Goal: Task Accomplishment & Management: Complete application form

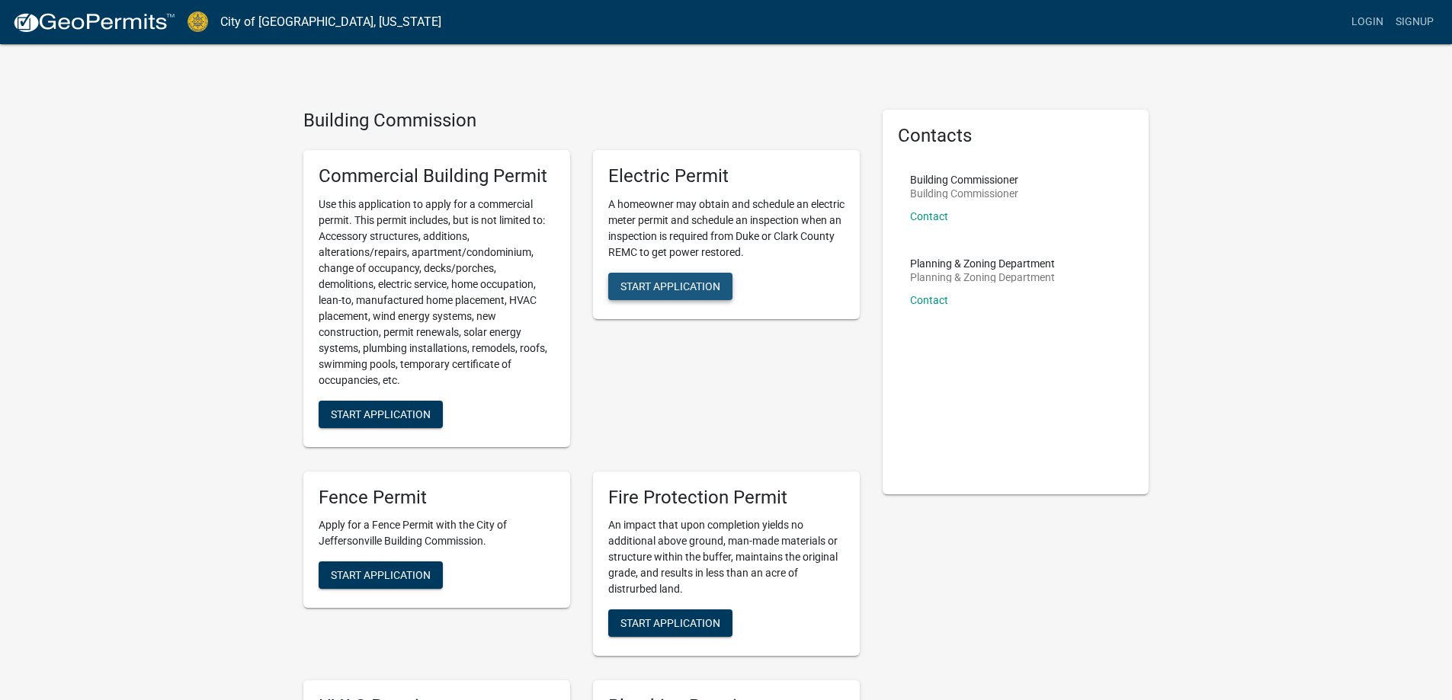
click at [710, 284] on span "Start Application" at bounding box center [670, 286] width 100 height 12
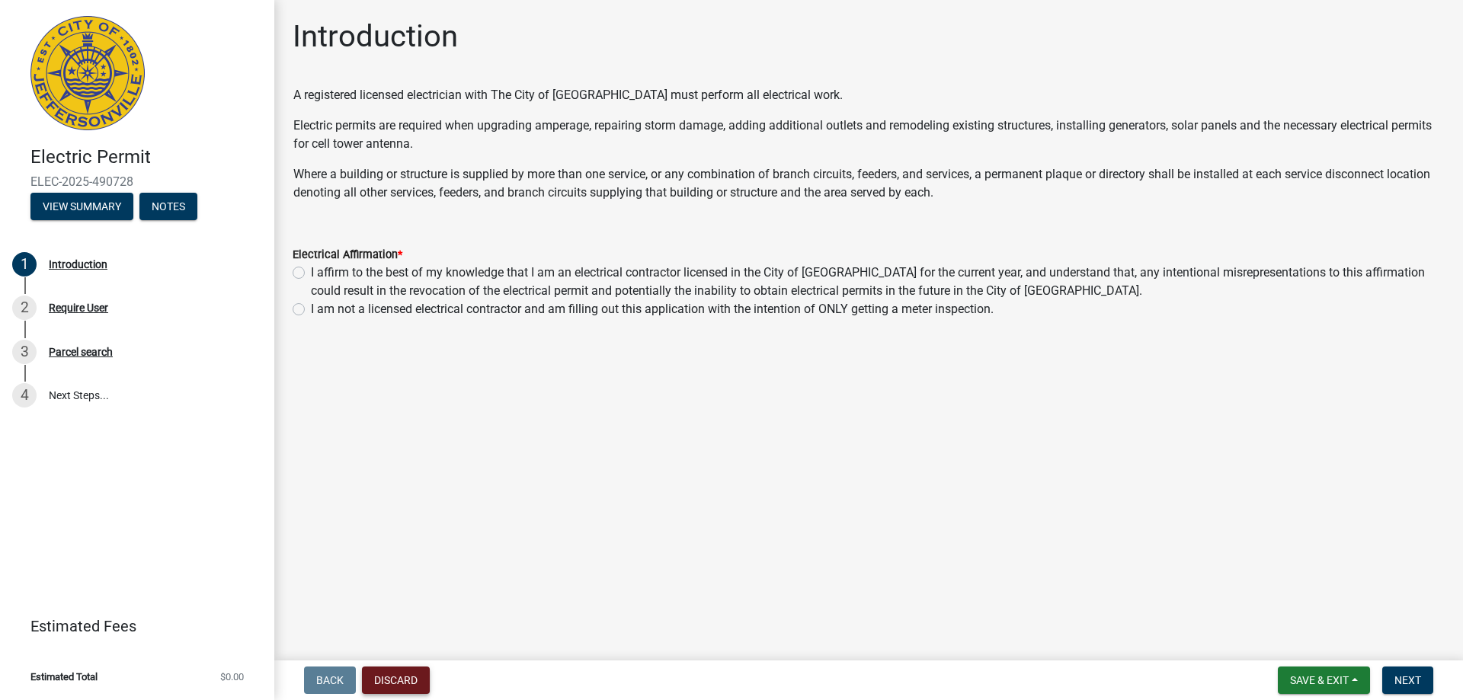
click at [423, 679] on button "Discard" at bounding box center [396, 680] width 68 height 27
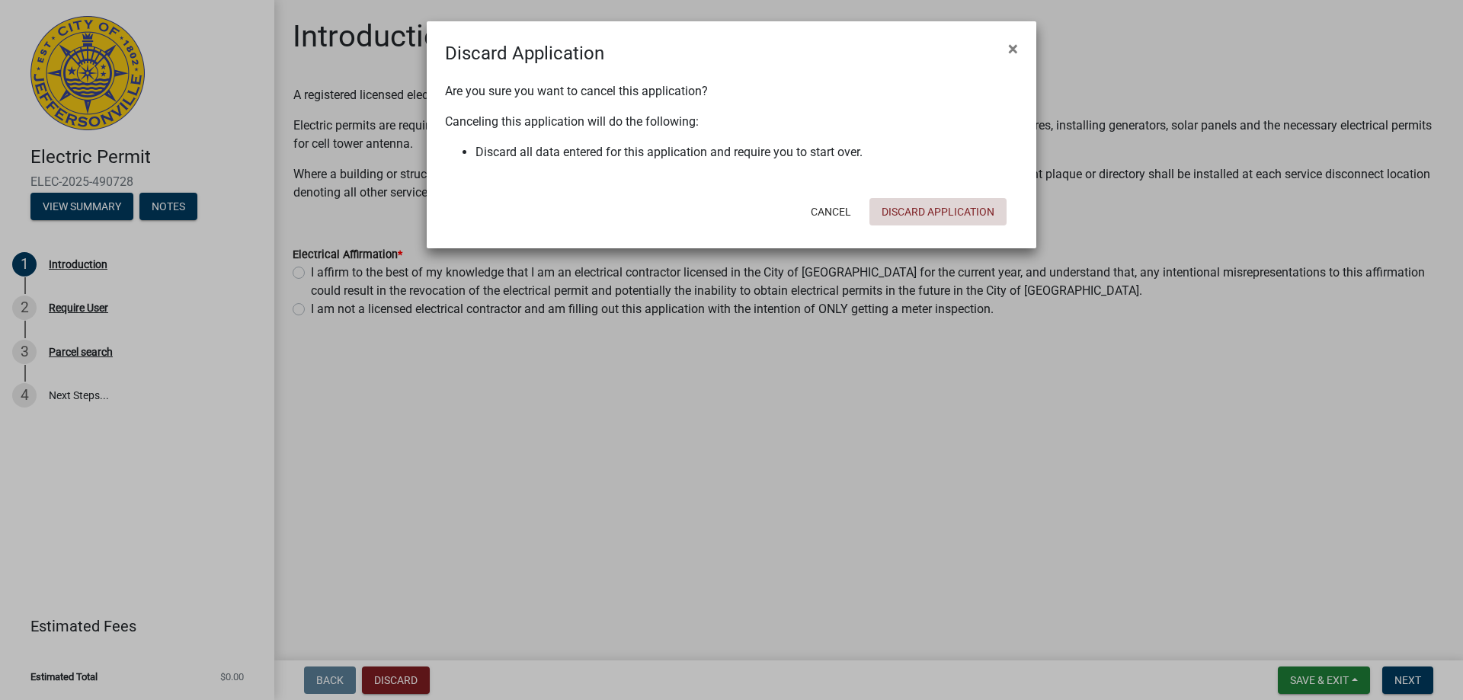
click at [894, 212] on button "Discard Application" at bounding box center [938, 211] width 137 height 27
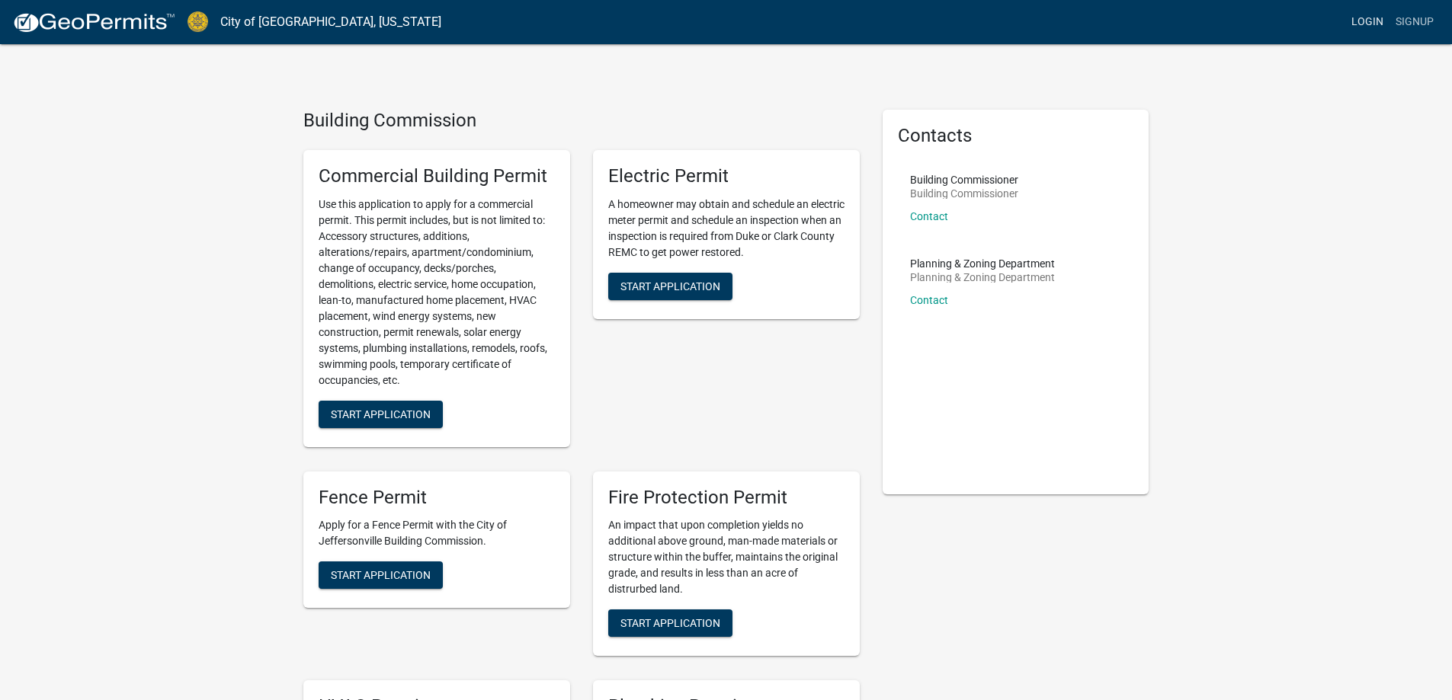
click at [1368, 24] on link "Login" at bounding box center [1367, 22] width 44 height 29
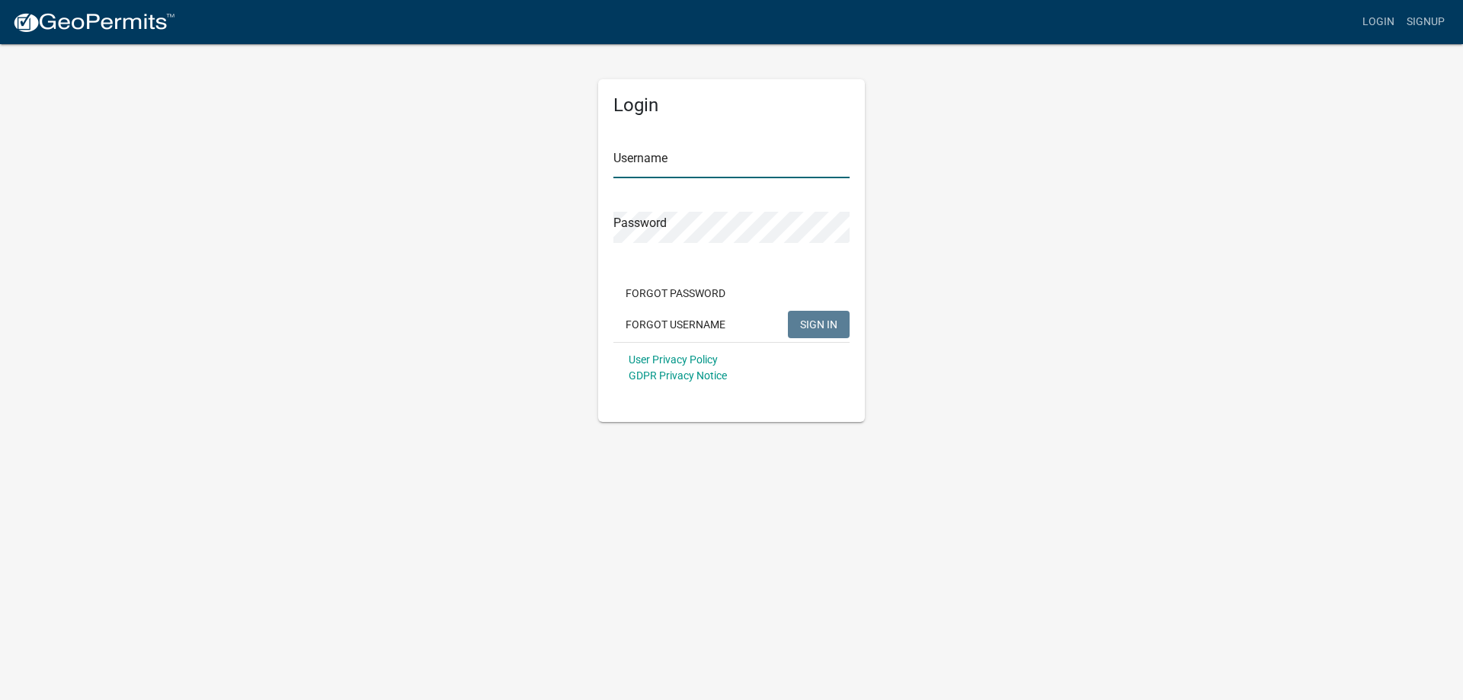
type input "MGudorf"
click at [805, 324] on span "SIGN IN" at bounding box center [818, 324] width 37 height 12
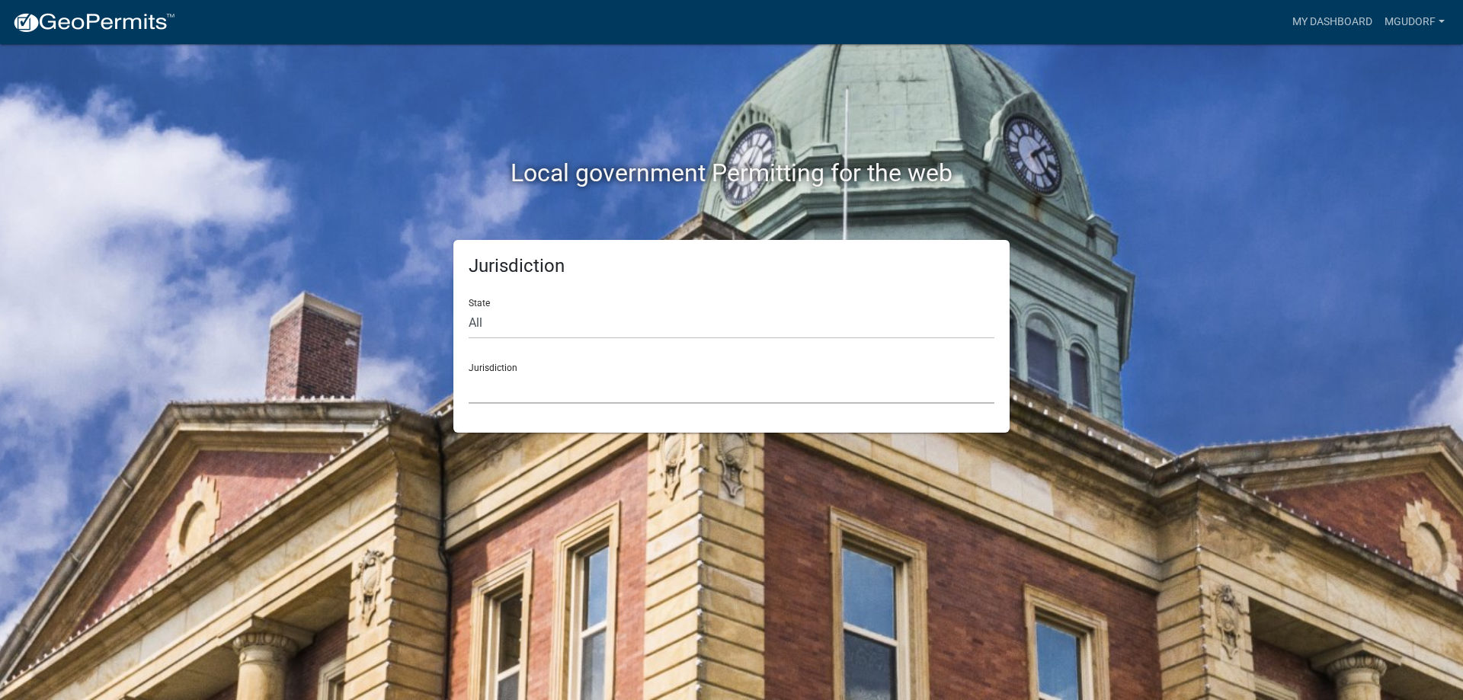
click at [529, 402] on select "[GEOGRAPHIC_DATA], [US_STATE] [GEOGRAPHIC_DATA], [US_STATE][PERSON_NAME][GEOGRA…" at bounding box center [732, 388] width 526 height 31
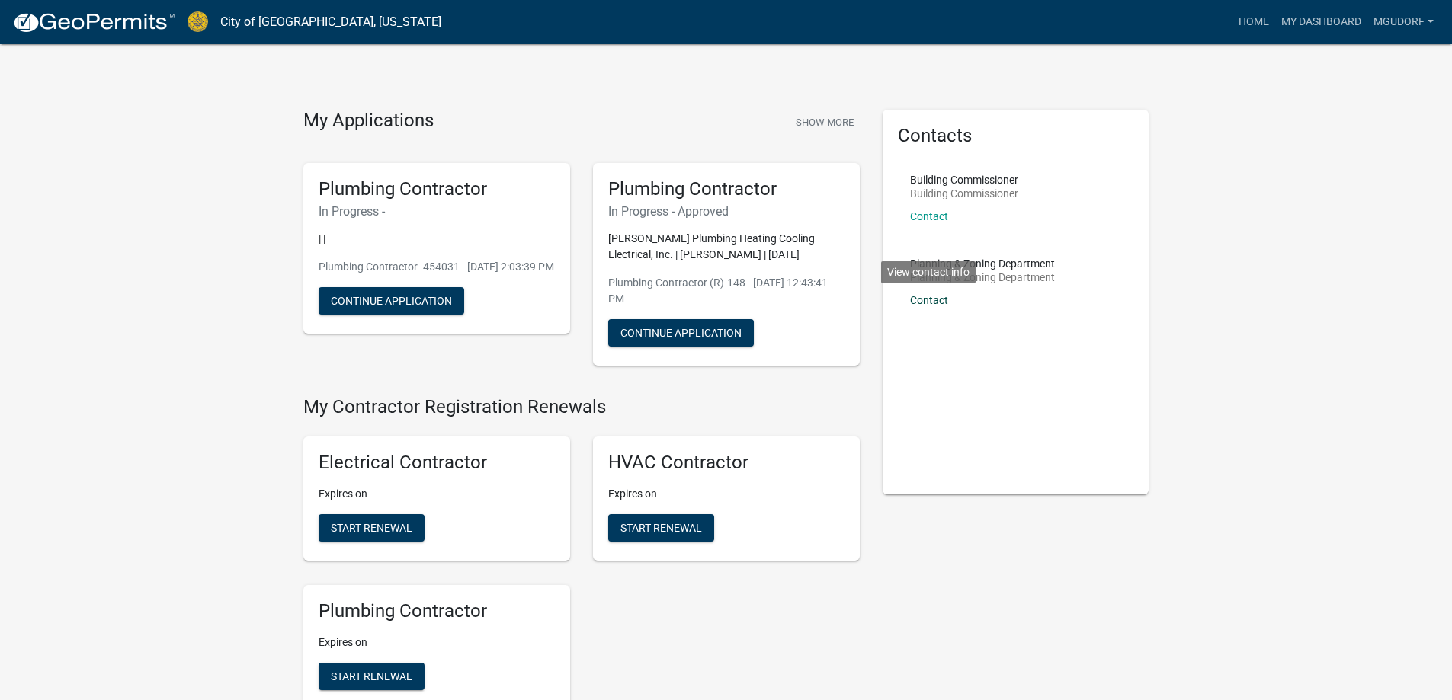
click at [934, 303] on link "Contact" at bounding box center [929, 300] width 38 height 12
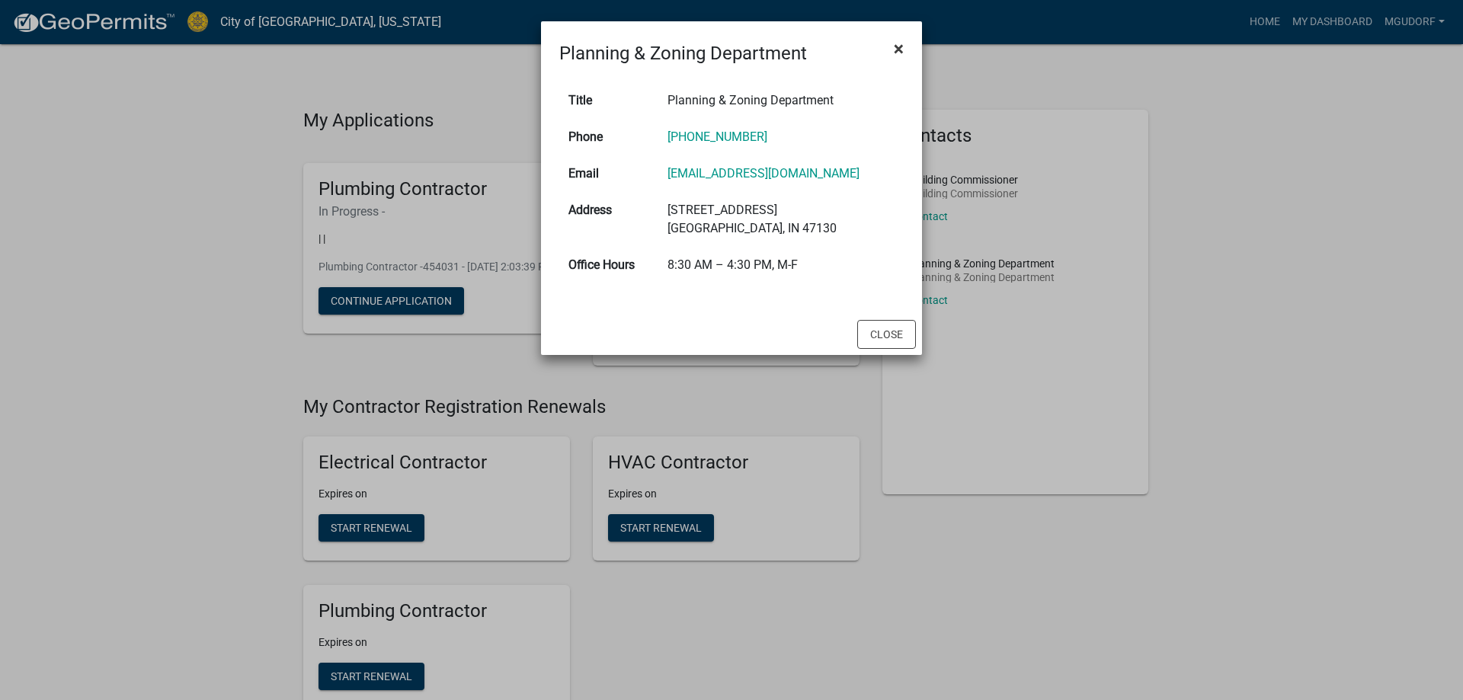
click at [900, 49] on span "×" at bounding box center [899, 48] width 10 height 21
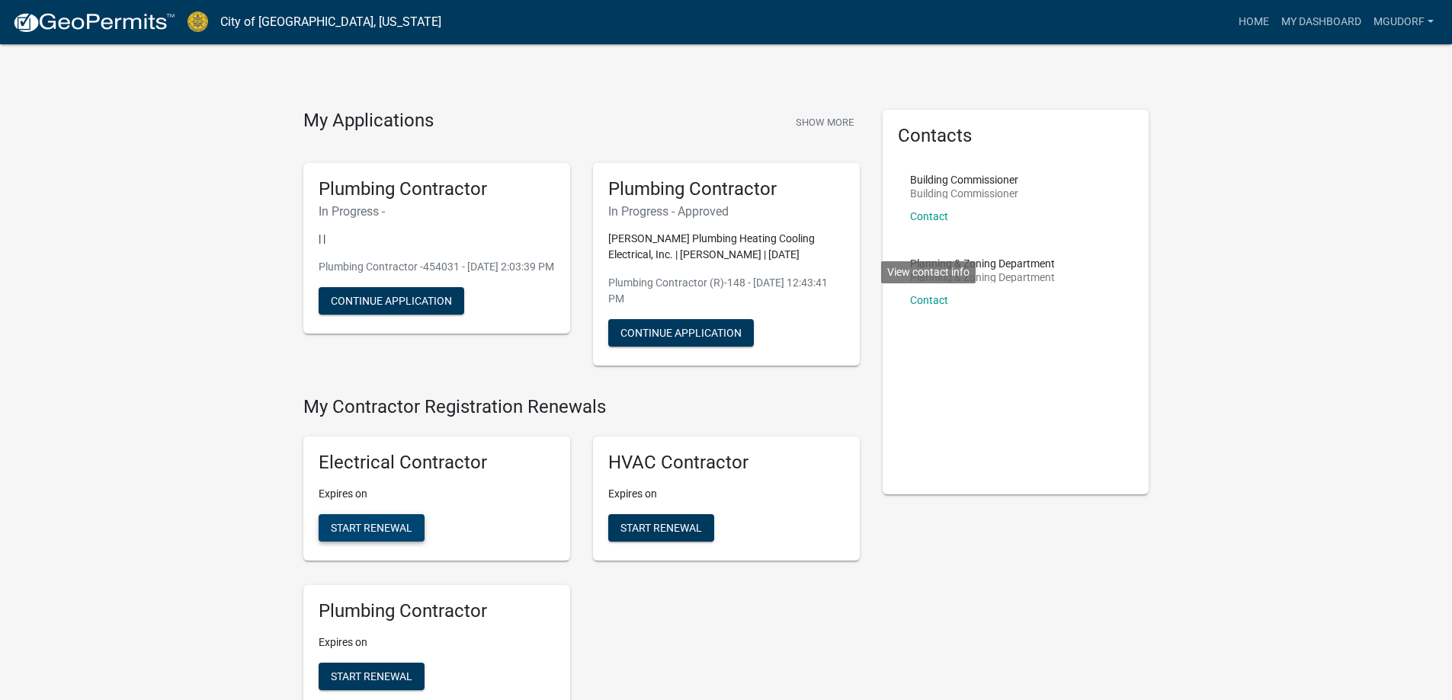
click at [404, 523] on span "Start Renewal" at bounding box center [372, 528] width 82 height 12
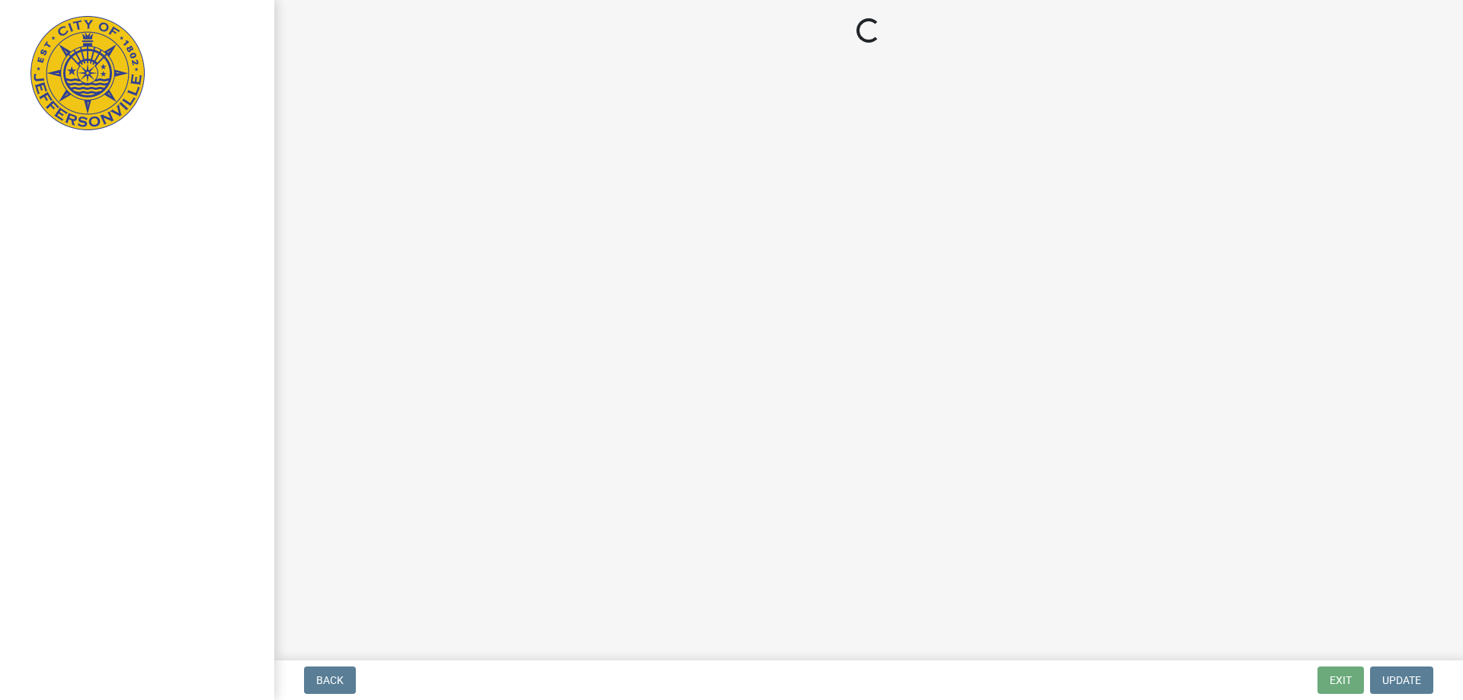
select select "IN"
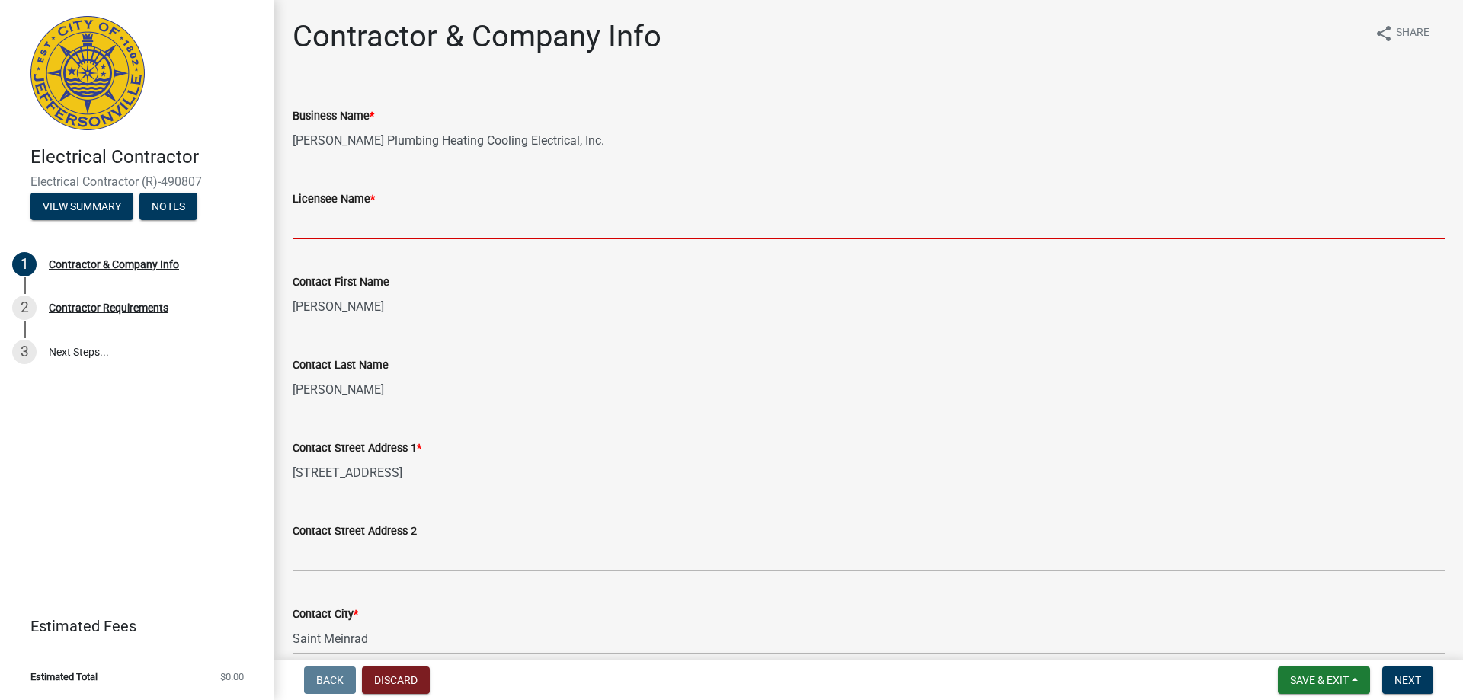
click at [394, 226] on input "Licensee Name *" at bounding box center [869, 223] width 1152 height 31
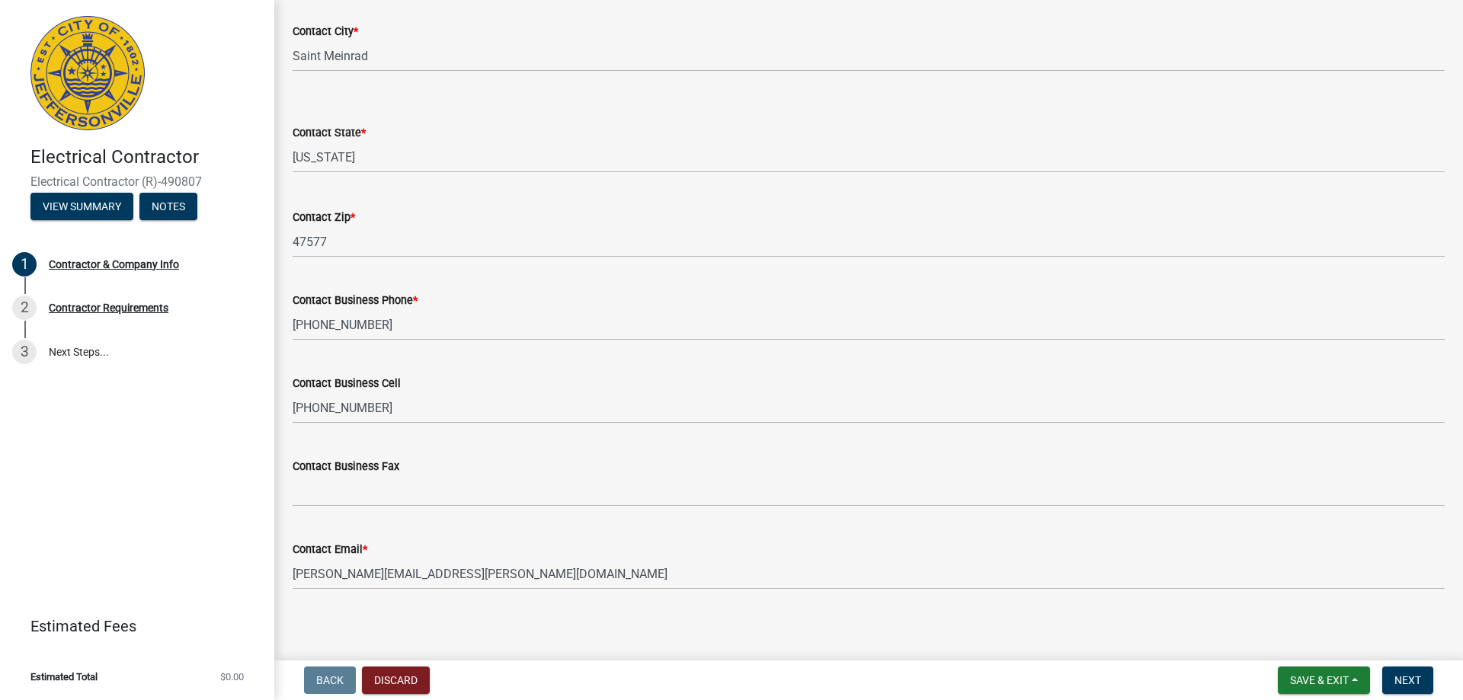
scroll to position [590, 0]
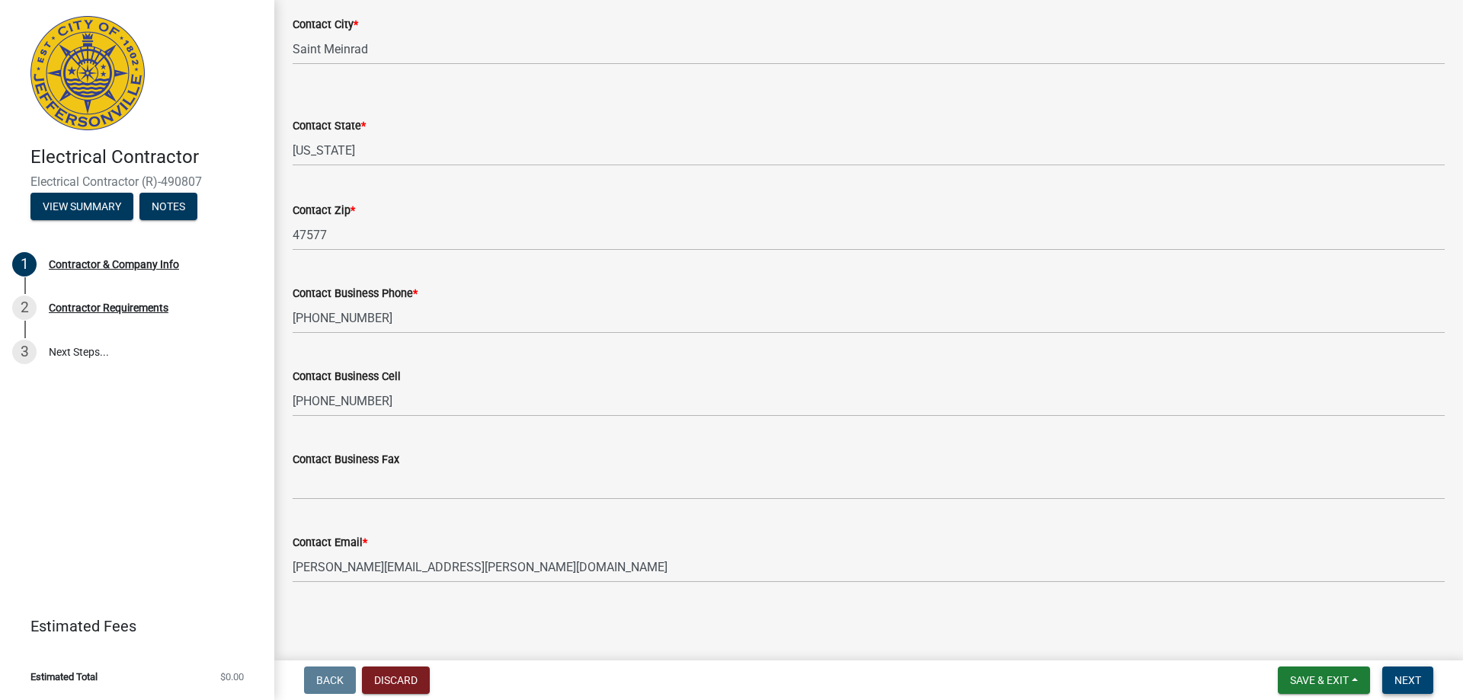
type input "[PERSON_NAME]"
click at [1406, 684] on span "Next" at bounding box center [1408, 681] width 27 height 12
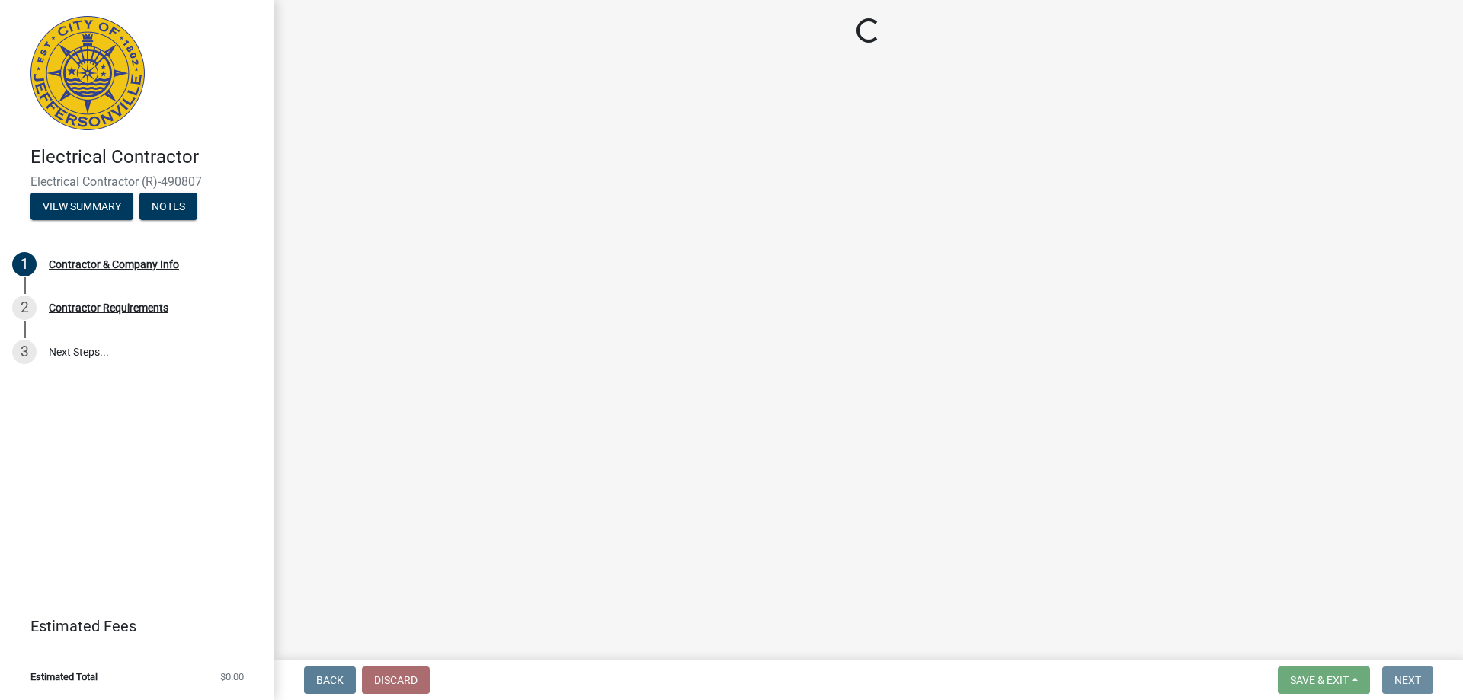
scroll to position [0, 0]
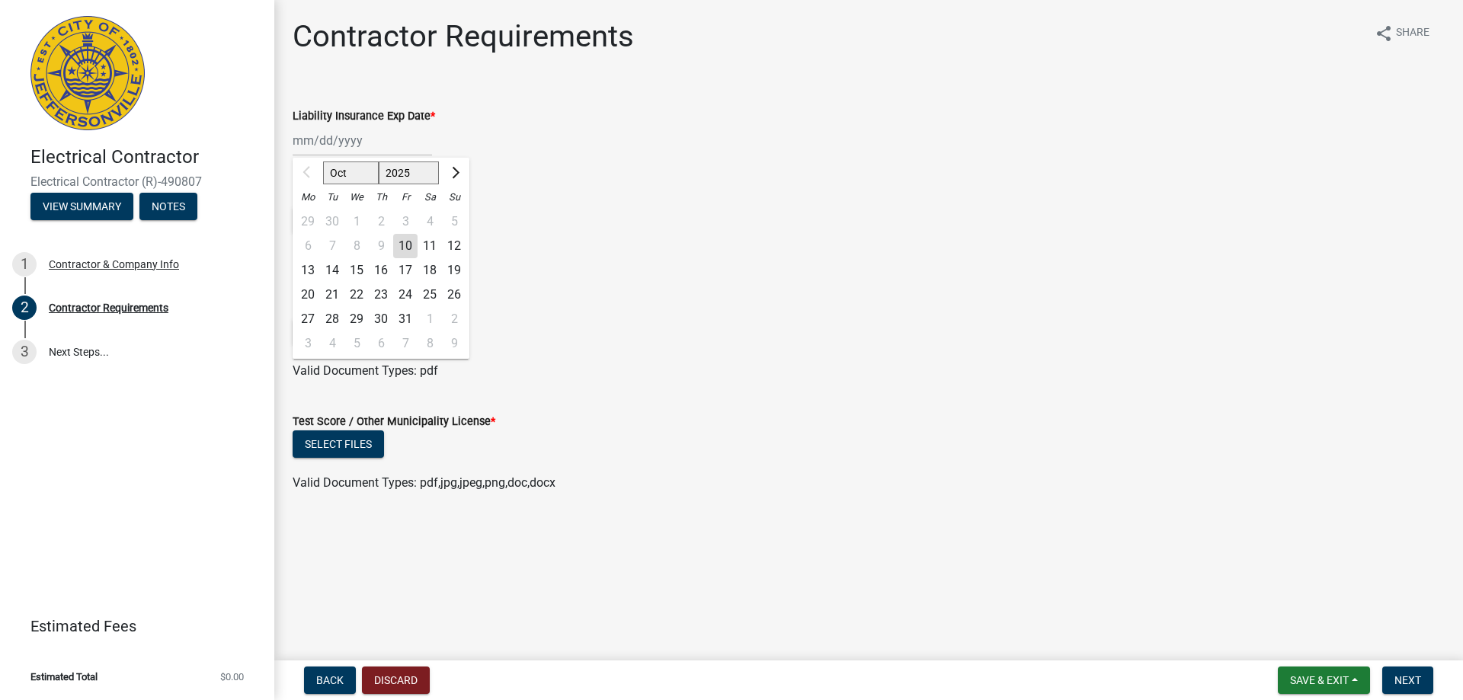
click at [341, 147] on div "Oct Nov [DATE] 2026 2027 2028 2029 2030 2031 2032 2033 2034 2035 2036 2037 2038…" at bounding box center [362, 140] width 139 height 31
click at [454, 177] on span "Next month" at bounding box center [453, 172] width 11 height 11
select select "11"
click at [410, 175] on select "2025 2026 2027 2028 2029 2030 2031 2032 2033 2034 2035 2036 2037 2038 2039 2040…" at bounding box center [409, 173] width 61 height 23
select select "2026"
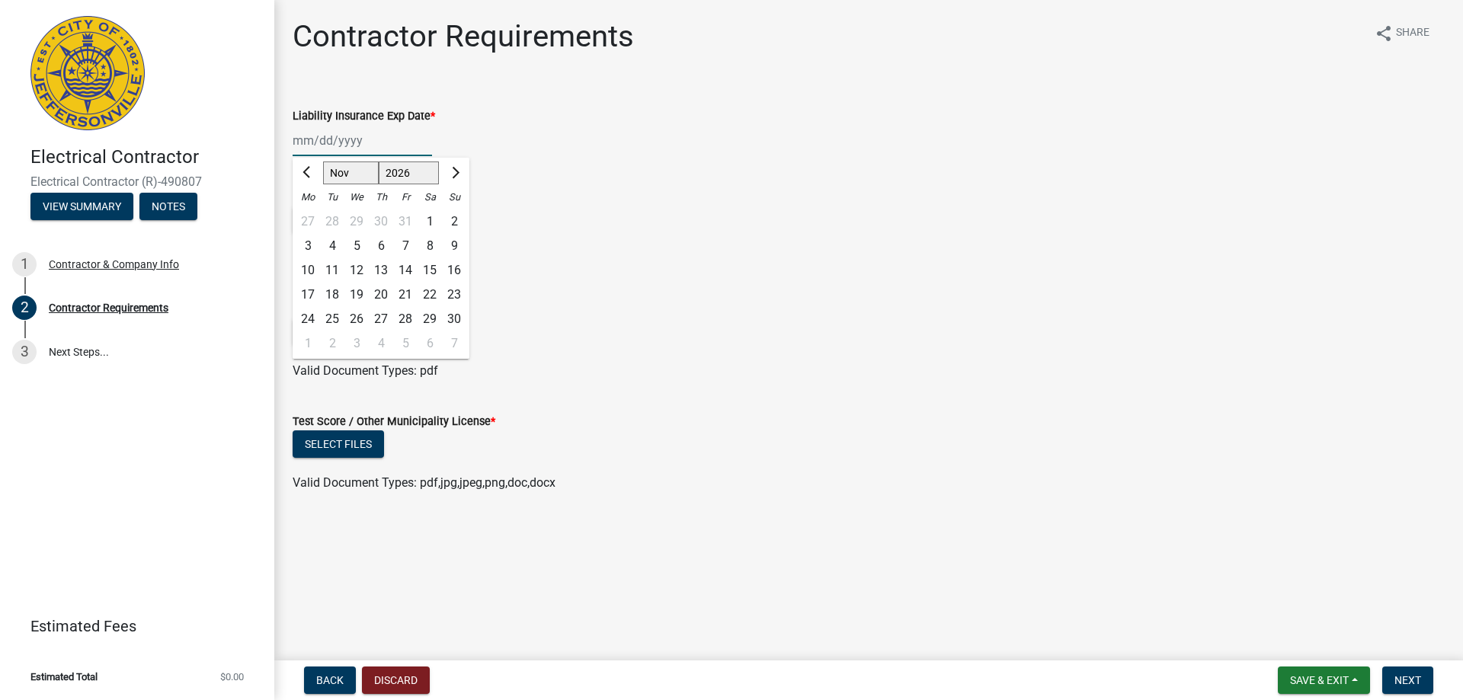
click at [379, 162] on select "2025 2026 2027 2028 2029 2030 2031 2032 2033 2034 2035 2036 2037 2038 2039 2040…" at bounding box center [409, 173] width 61 height 23
click at [359, 177] on select "Jan Feb Mar Apr May Jun [DATE] Aug Sep Oct Nov Dec" at bounding box center [354, 173] width 62 height 23
select select "6"
click at [323, 162] on select "Jan Feb Mar Apr May Jun [DATE] Aug Sep Oct Nov Dec" at bounding box center [354, 173] width 62 height 23
click at [378, 242] on div "11" at bounding box center [381, 246] width 24 height 24
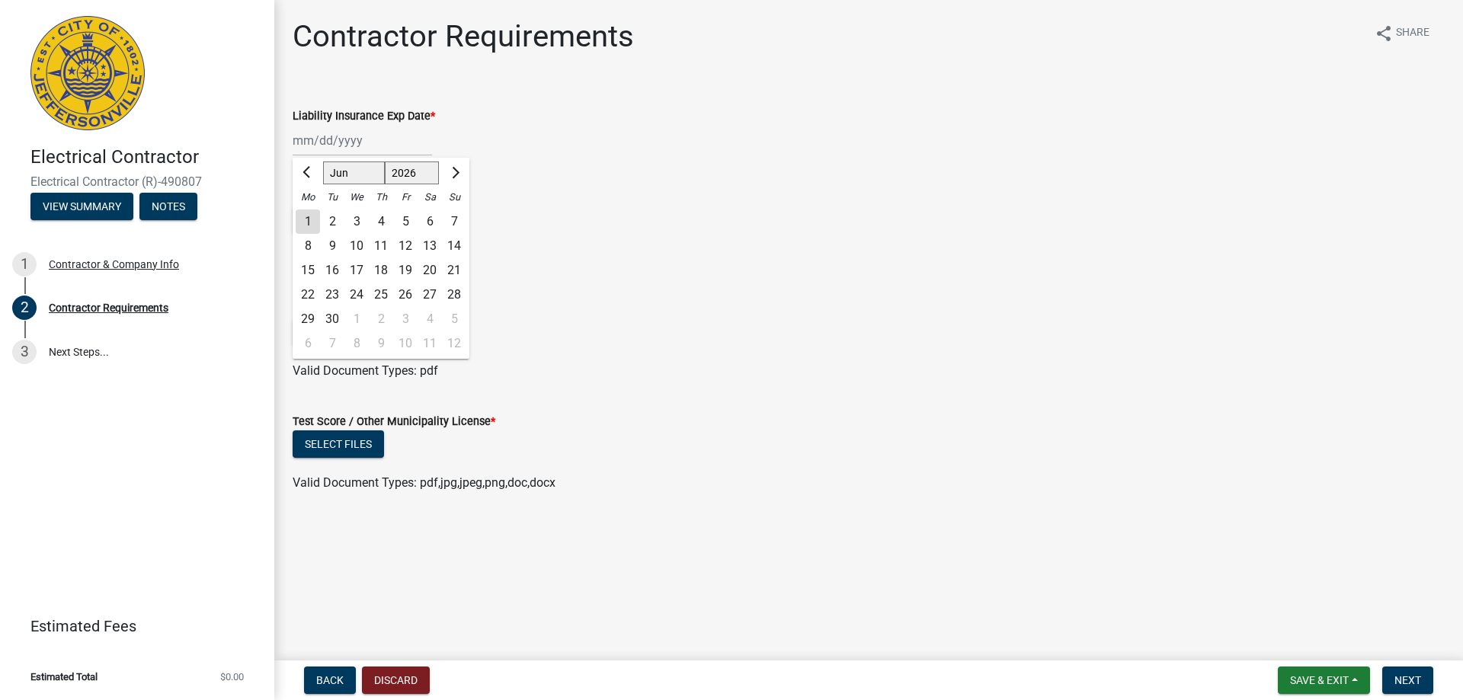
type input "[DATE]"
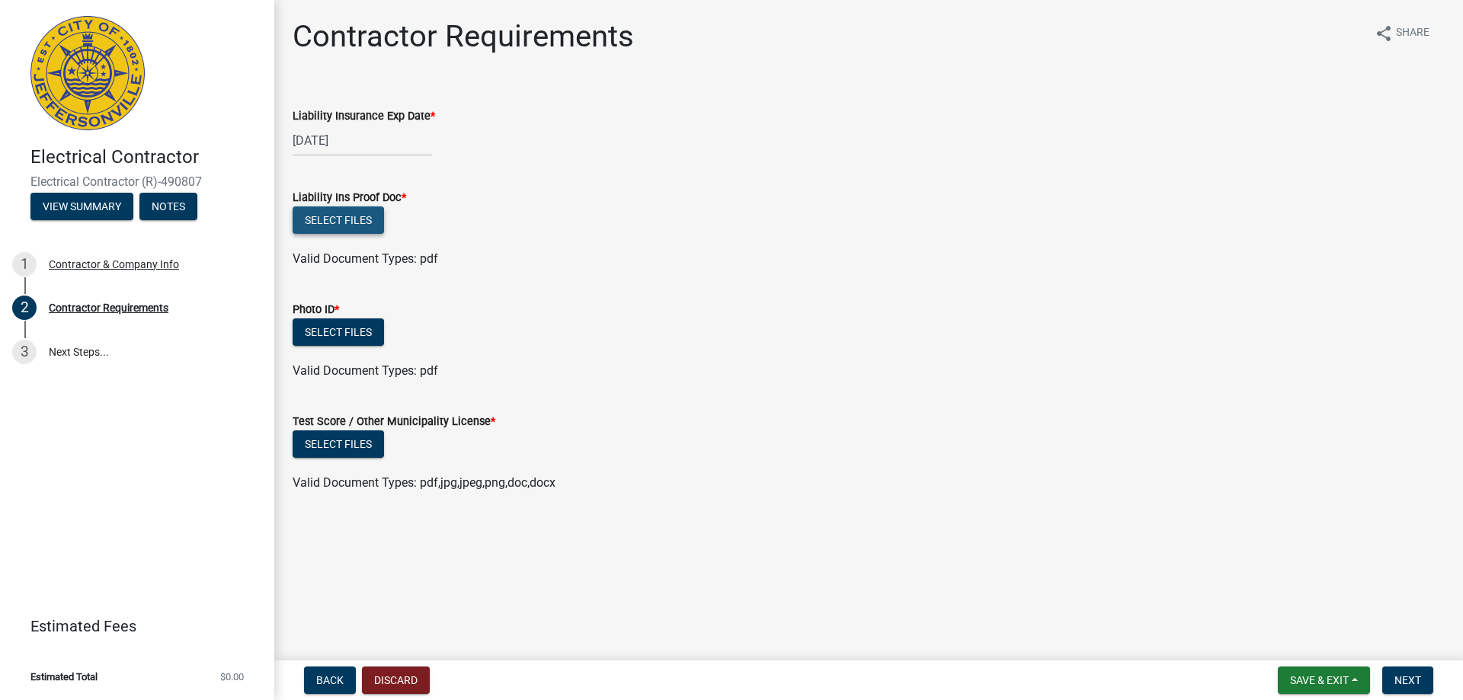
click at [369, 224] on button "Select files" at bounding box center [338, 220] width 91 height 27
click at [361, 229] on button "Select files" at bounding box center [338, 220] width 91 height 27
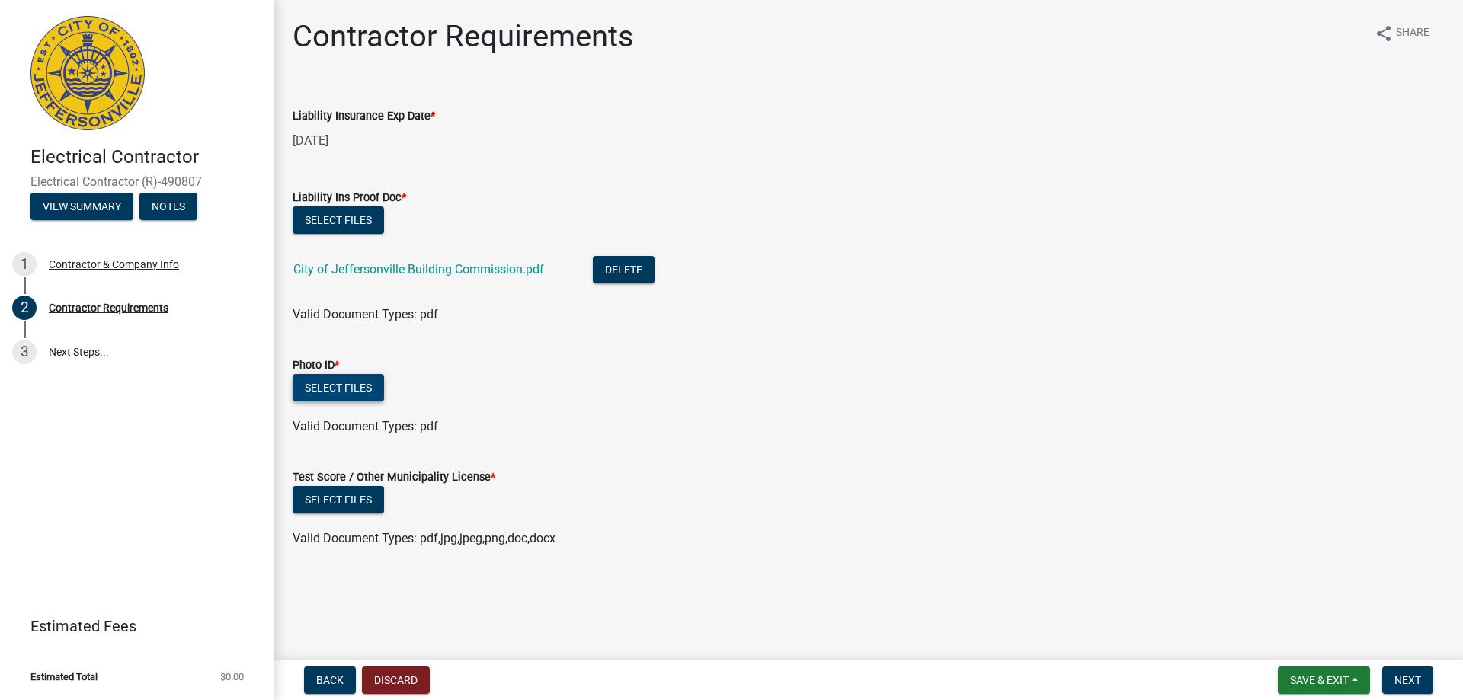
click at [355, 389] on button "Select files" at bounding box center [338, 387] width 91 height 27
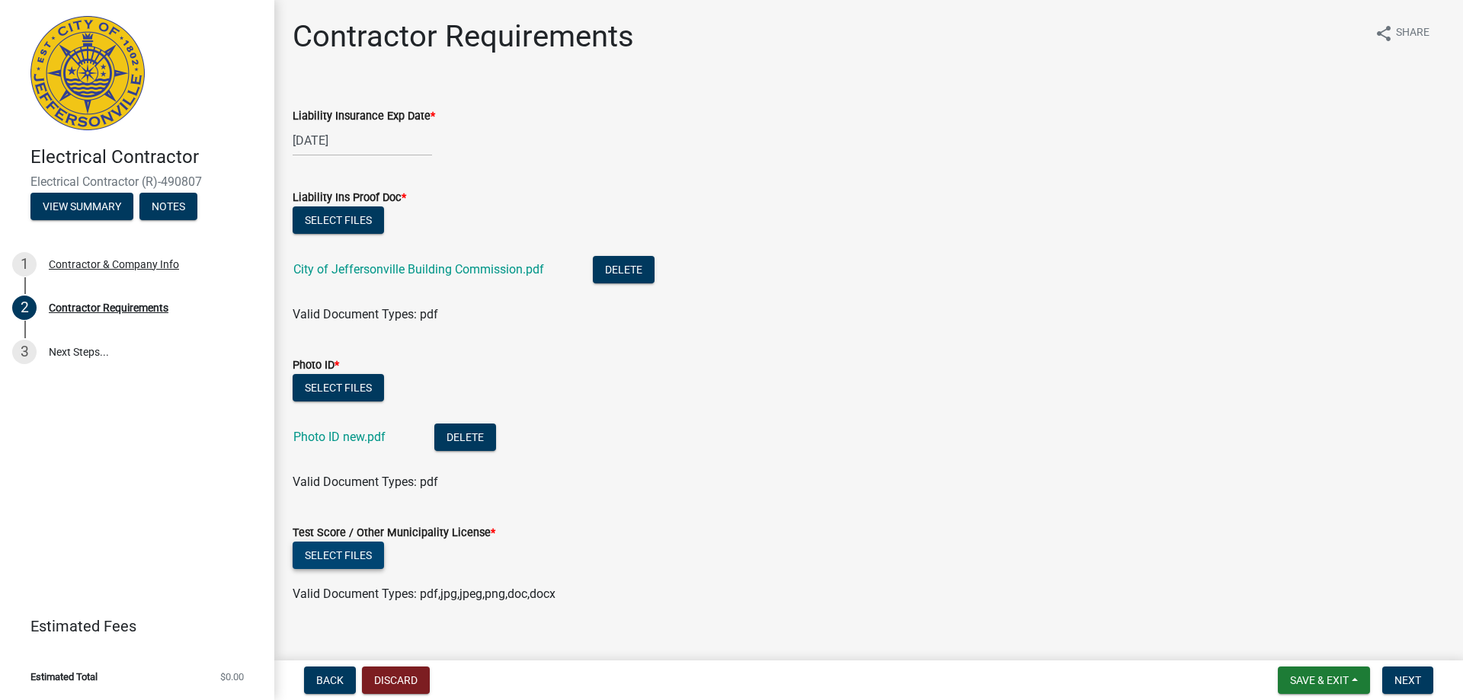
click at [359, 560] on button "Select files" at bounding box center [338, 555] width 91 height 27
